Goal: Navigation & Orientation: Understand site structure

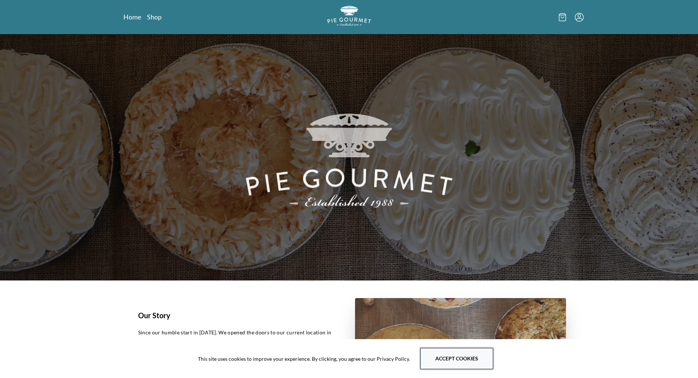
click at [449, 364] on button "Accept cookies" at bounding box center [456, 357] width 73 height 21
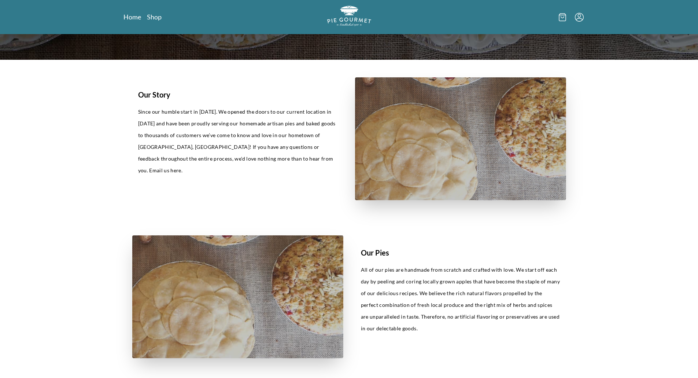
scroll to position [366, 0]
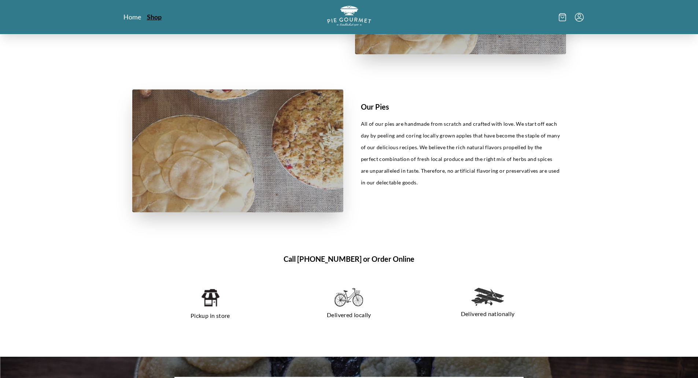
click at [154, 15] on link "Shop" at bounding box center [154, 16] width 15 height 9
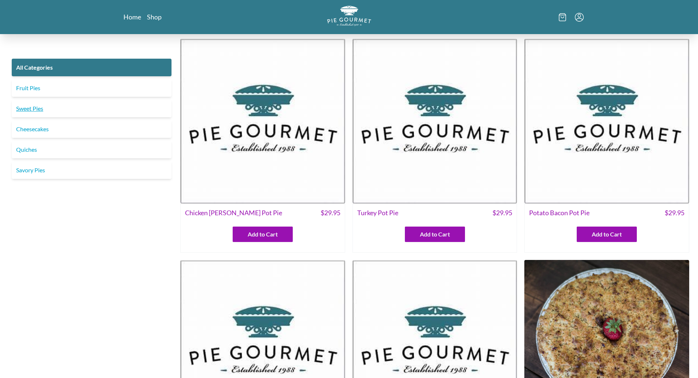
click at [26, 102] on link "Sweet Pies" at bounding box center [92, 109] width 160 height 18
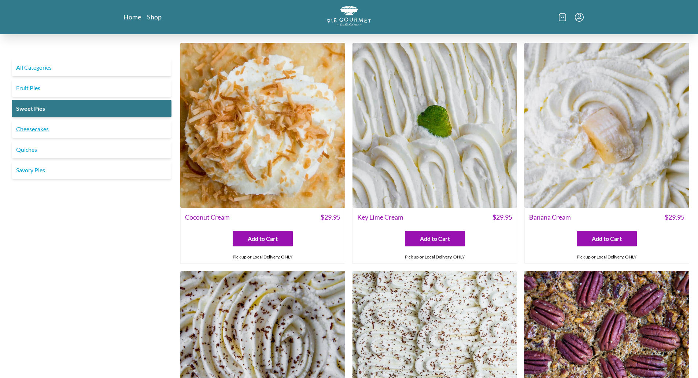
click at [48, 132] on link "Cheesecakes" at bounding box center [92, 129] width 160 height 18
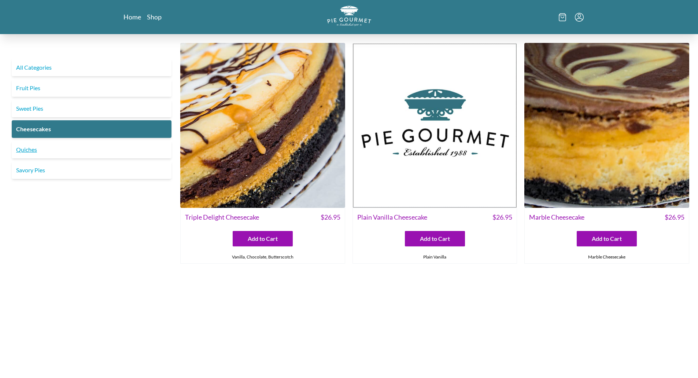
click at [28, 152] on link "Quiches" at bounding box center [92, 150] width 160 height 18
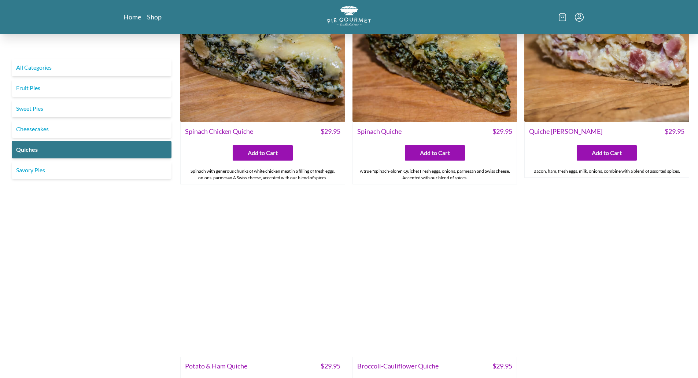
scroll to position [330, 0]
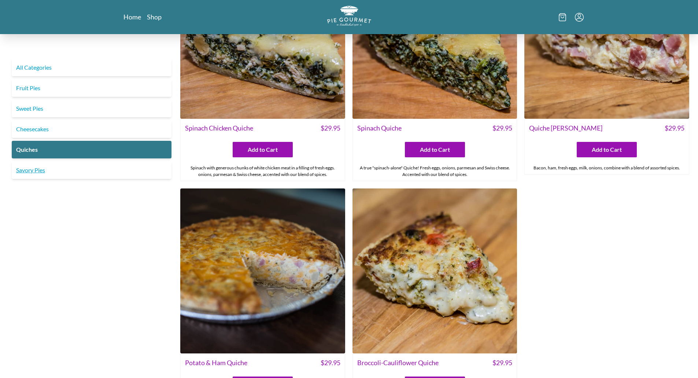
click at [38, 170] on link "Savory Pies" at bounding box center [92, 170] width 160 height 18
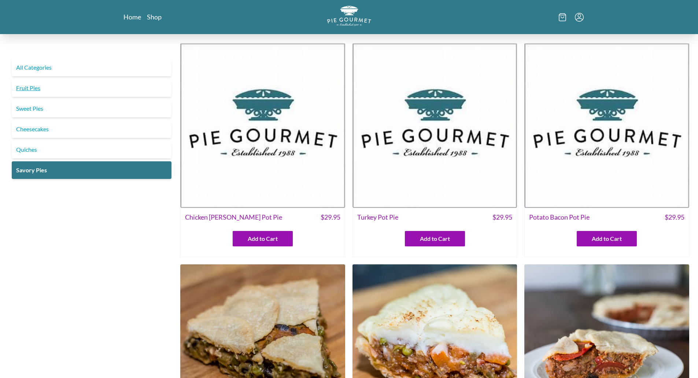
click at [60, 94] on link "Fruit Pies" at bounding box center [92, 88] width 160 height 18
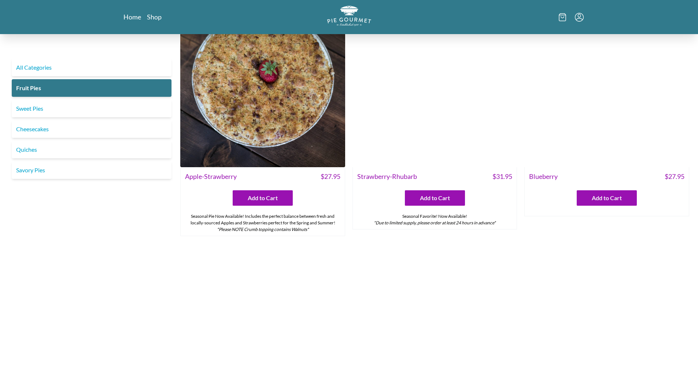
scroll to position [110, 0]
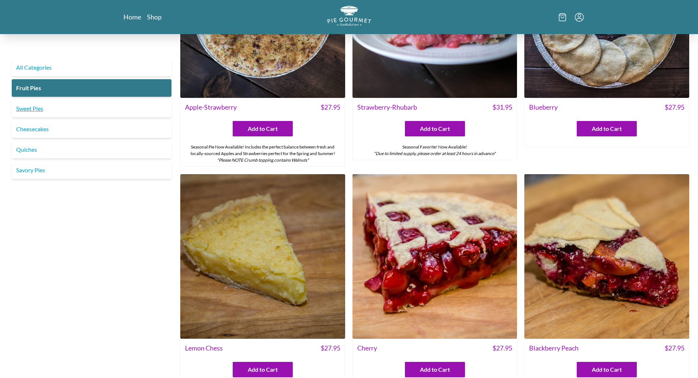
click at [54, 109] on link "Sweet Pies" at bounding box center [92, 109] width 160 height 18
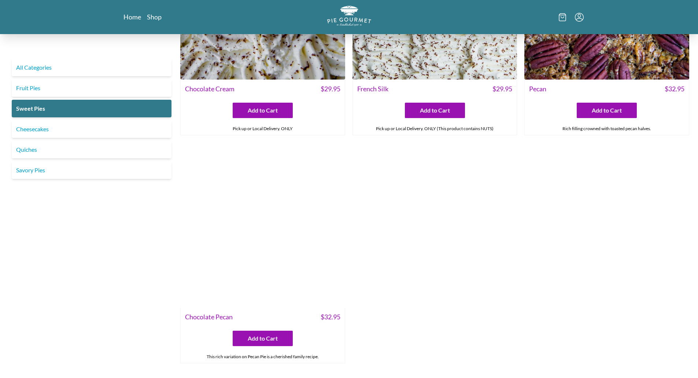
scroll to position [366, 0]
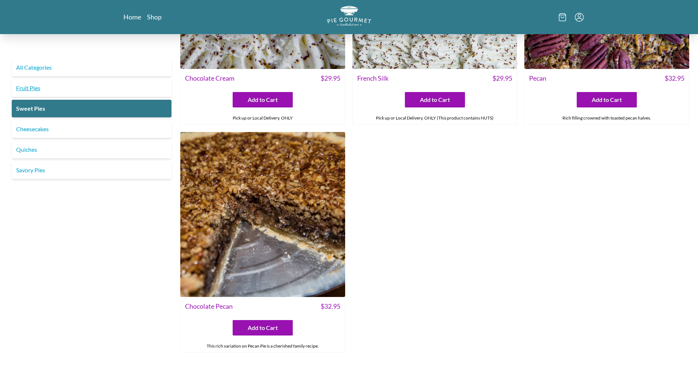
click at [37, 87] on link "Fruit Pies" at bounding box center [92, 88] width 160 height 18
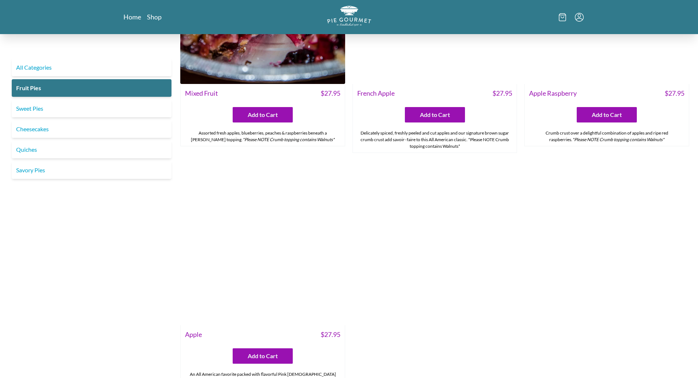
scroll to position [842, 0]
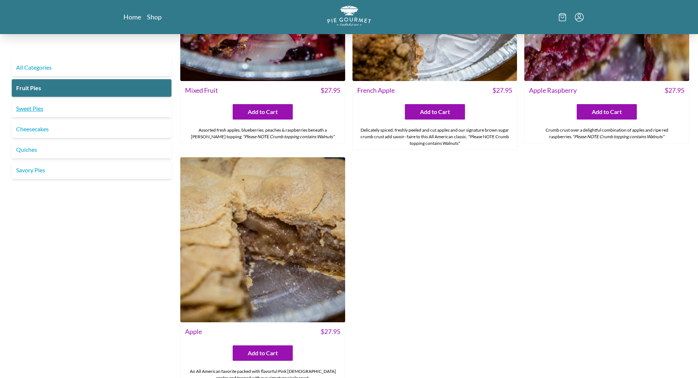
click at [38, 109] on link "Sweet Pies" at bounding box center [92, 109] width 160 height 18
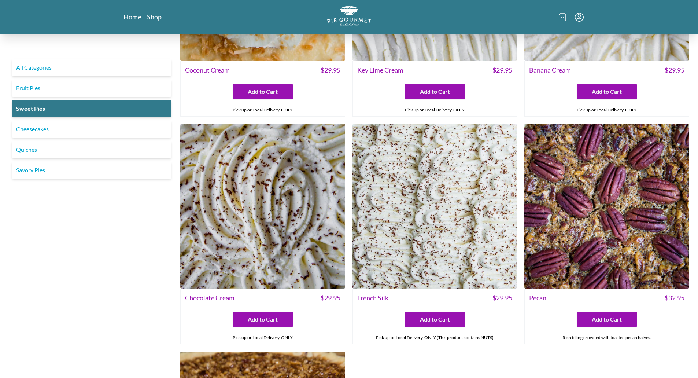
scroll to position [146, 0]
click at [28, 135] on link "Cheesecakes" at bounding box center [92, 129] width 160 height 18
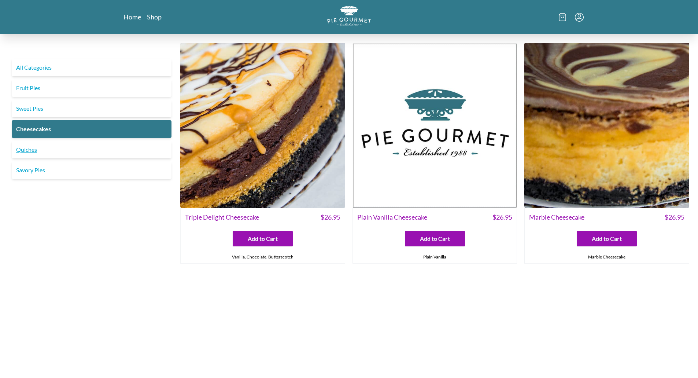
click at [36, 151] on link "Quiches" at bounding box center [92, 150] width 160 height 18
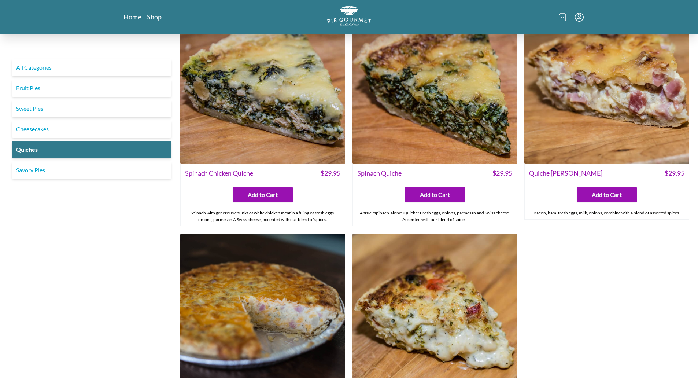
scroll to position [366, 0]
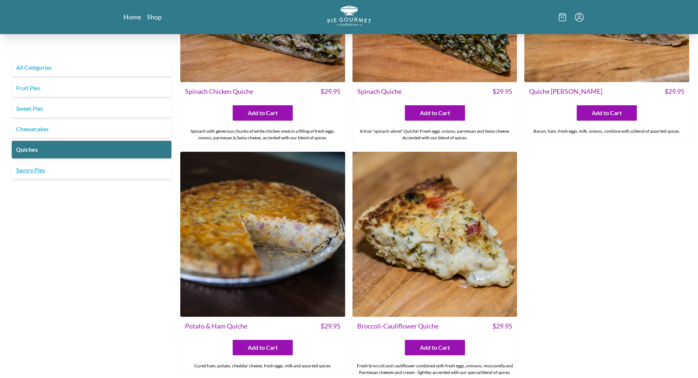
click at [33, 174] on link "Savory Pies" at bounding box center [92, 170] width 160 height 18
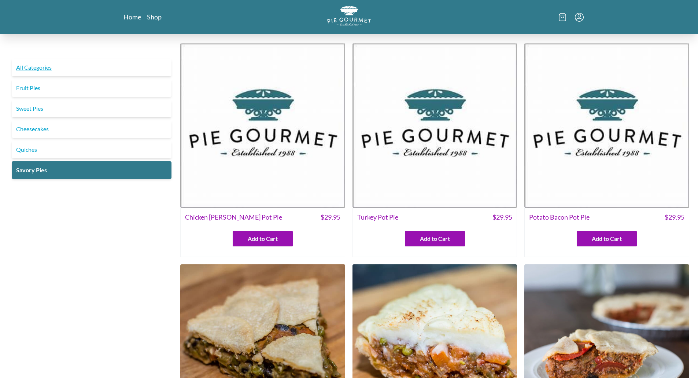
click at [48, 69] on link "All Categories" at bounding box center [92, 68] width 160 height 18
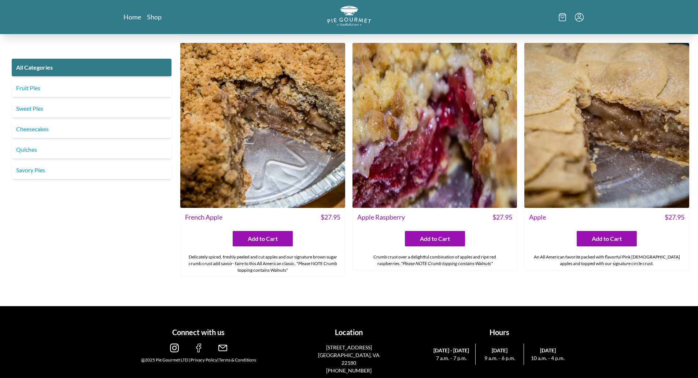
scroll to position [2819, 0]
